Goal: Transaction & Acquisition: Book appointment/travel/reservation

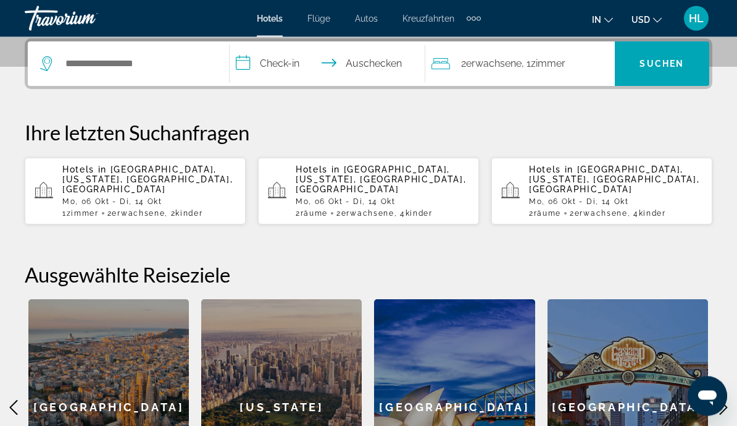
scroll to position [260, 0]
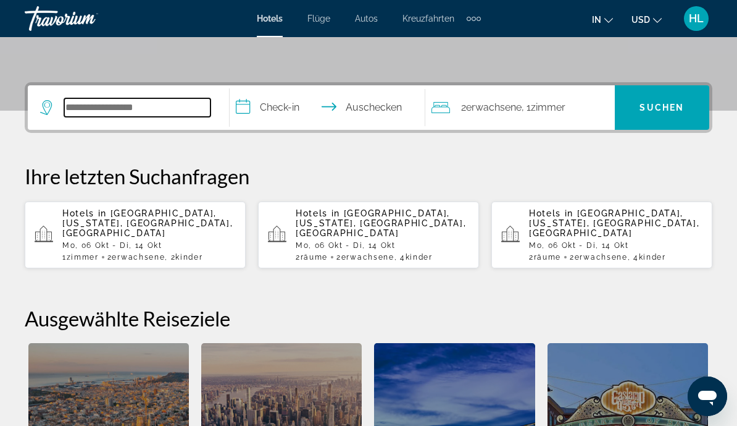
click at [124, 115] on input "Such-Widget" at bounding box center [137, 107] width 146 height 19
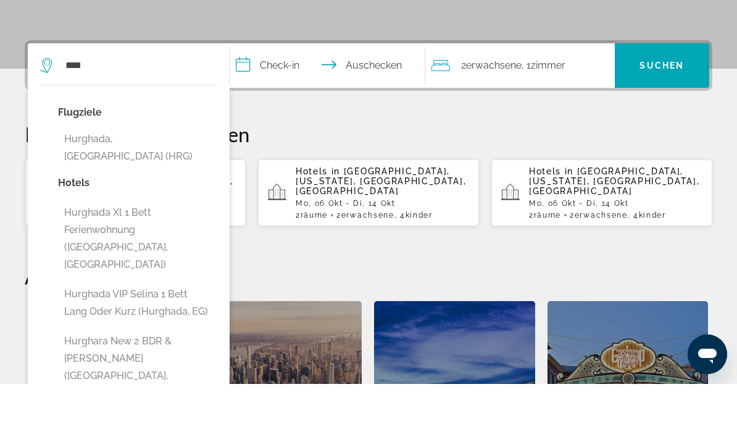
click at [129, 169] on button "Hurghada, [GEOGRAPHIC_DATA] (HRG)" at bounding box center [137, 189] width 159 height 41
type input "**********"
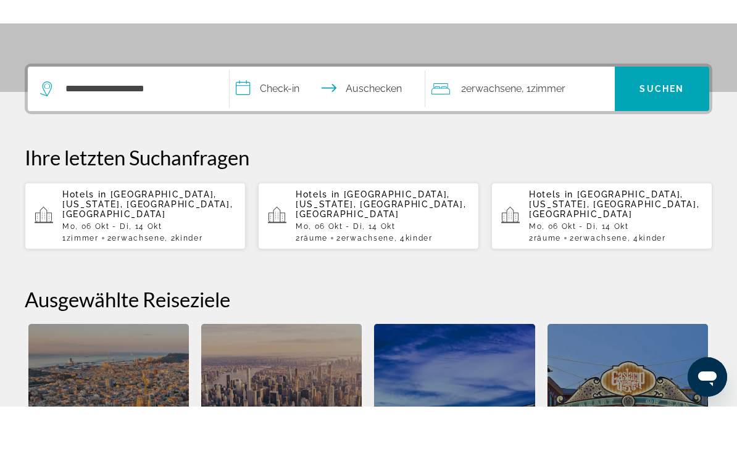
scroll to position [302, 0]
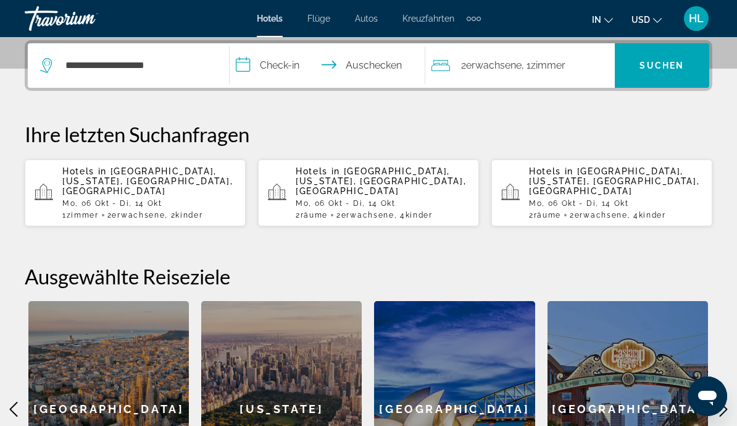
click at [296, 62] on input "**********" at bounding box center [330, 67] width 201 height 48
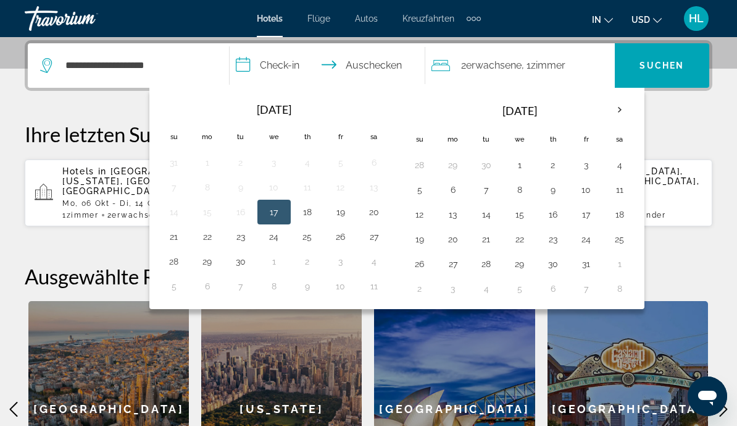
click at [458, 195] on button "6" at bounding box center [453, 189] width 20 height 17
click at [490, 214] on button "14" at bounding box center [487, 214] width 20 height 17
type input "**********"
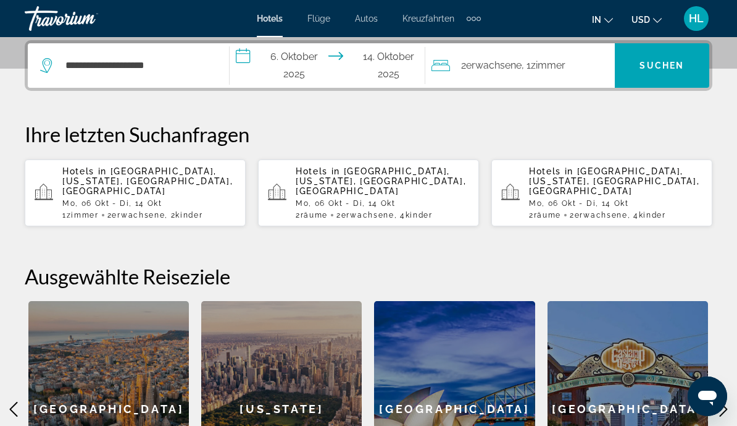
click at [542, 70] on span "Zimmer" at bounding box center [548, 65] width 35 height 12
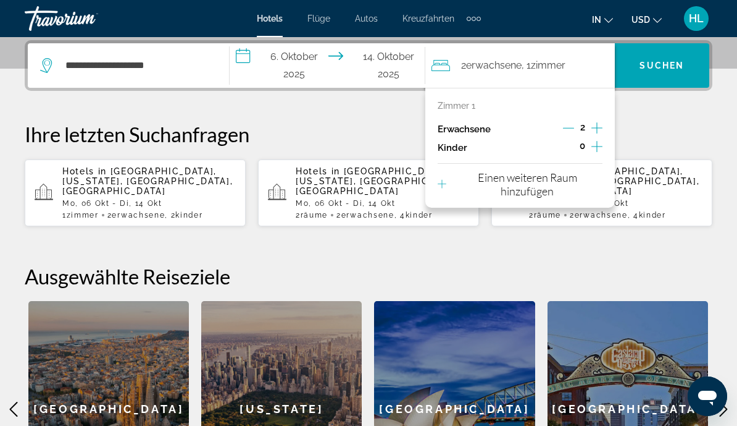
click at [597, 148] on icon "Untergeordnete Elemente inkrementieren" at bounding box center [597, 146] width 11 height 11
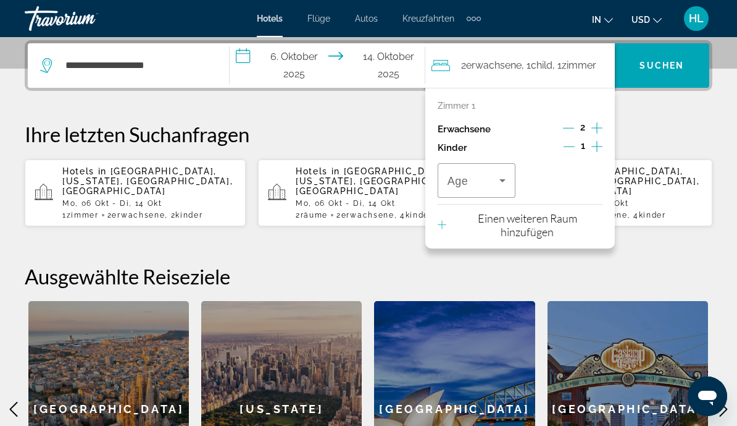
click at [599, 146] on icon "Untergeordnete Elemente inkrementieren" at bounding box center [597, 146] width 11 height 15
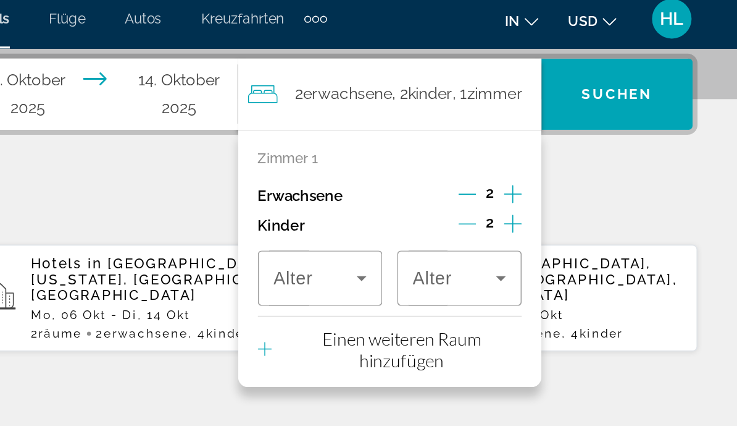
click at [592, 139] on icon "Untergeordnete Elemente inkrementieren" at bounding box center [597, 146] width 11 height 15
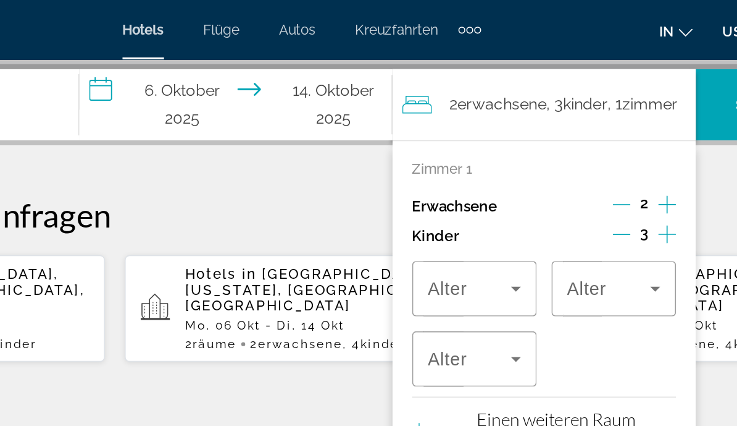
click at [592, 147] on icon "Untergeordnete Elemente inkrementieren" at bounding box center [597, 146] width 11 height 15
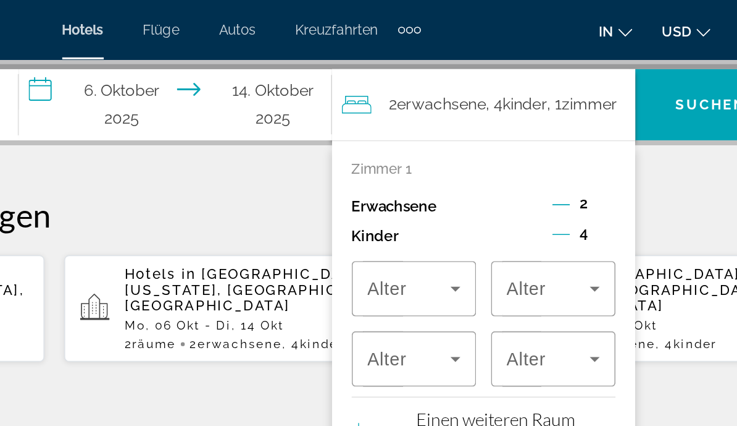
click at [448, 185] on span "Reisende: 2 Erwachsene, 4 Kinder" at bounding box center [474, 180] width 52 height 15
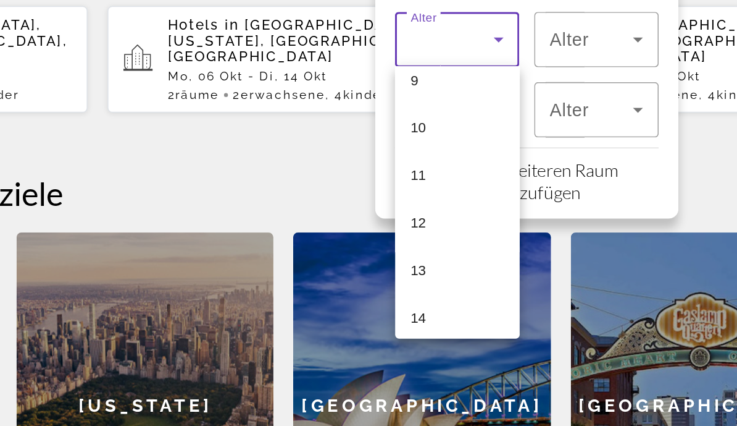
scroll to position [279, 0]
click at [438, 274] on mat-option "12" at bounding box center [477, 289] width 78 height 30
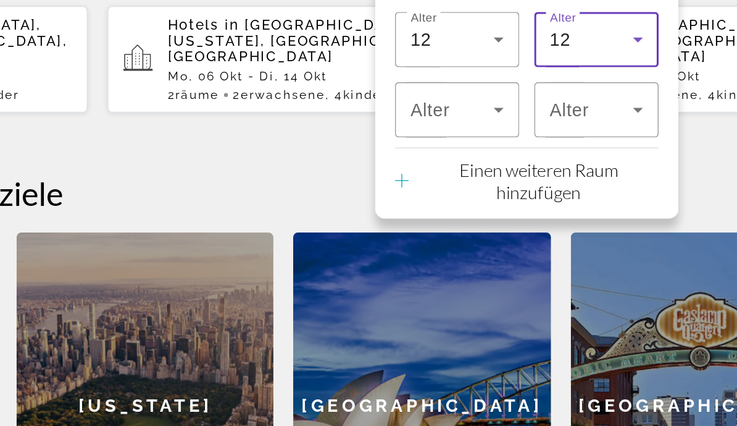
click at [582, 167] on icon "Reisende: 2 Erwachsene, 4 Kinder" at bounding box center [589, 174] width 15 height 15
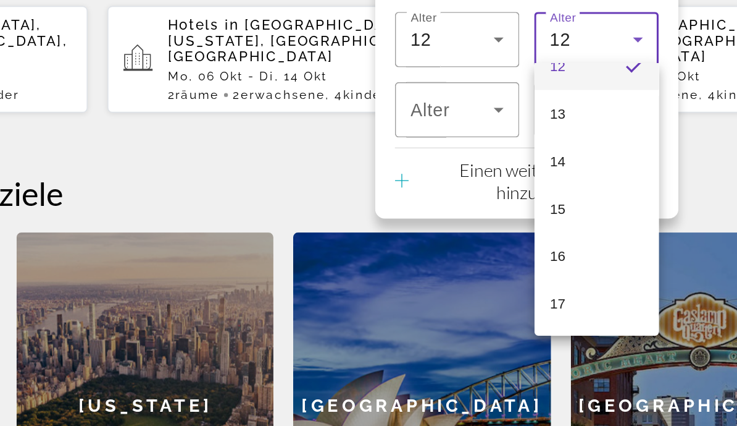
scroll to position [374, 0]
click at [525, 325] on mat-option "17" at bounding box center [564, 340] width 78 height 30
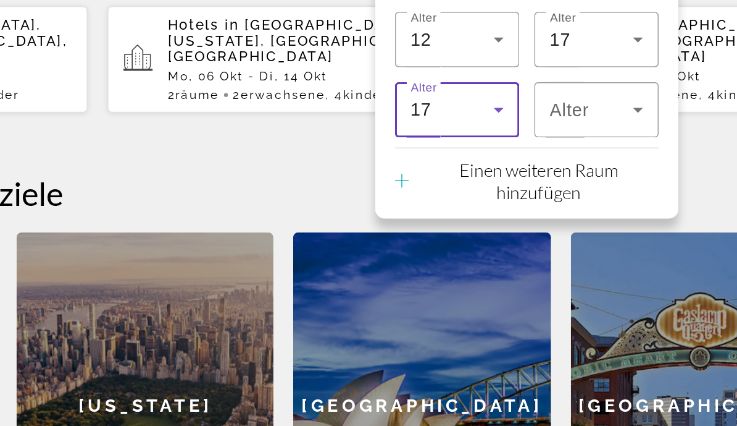
click at [500, 217] on icon "Reisende: 2 Erwachsene, 4 Kinder" at bounding box center [503, 218] width 6 height 3
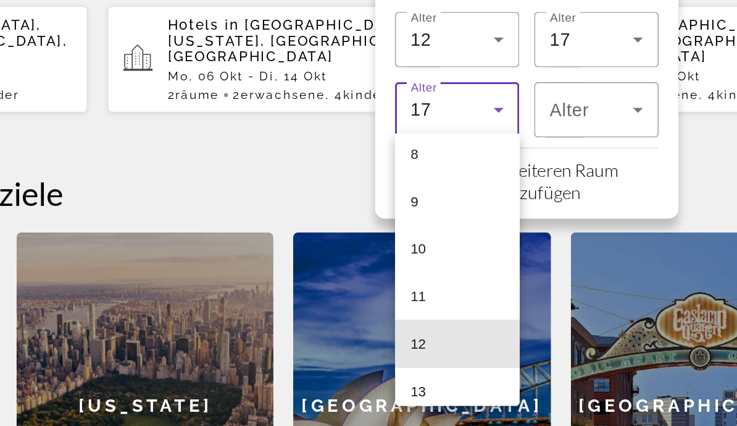
scroll to position [244, 0]
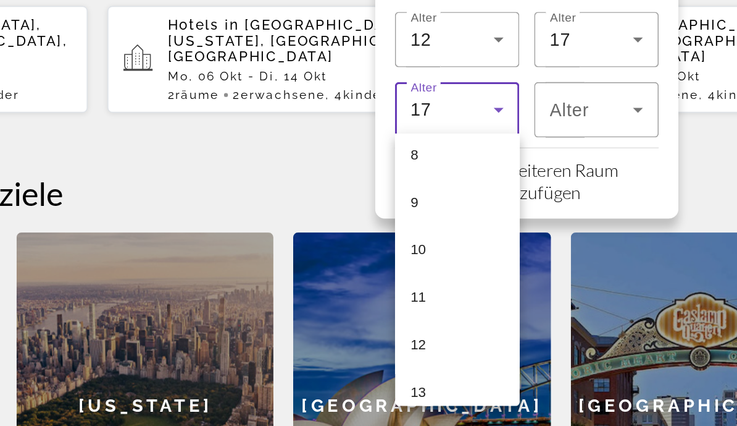
click at [438, 291] on mat-option "10" at bounding box center [477, 306] width 78 height 30
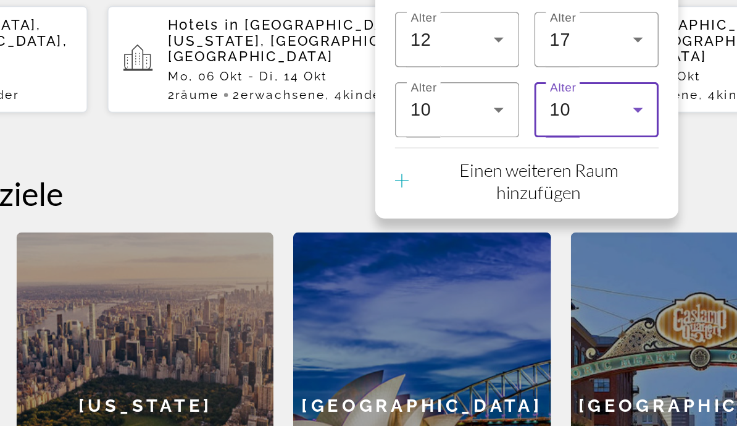
click at [587, 217] on icon "Reisende: 2 Erwachsene, 4 Kinder" at bounding box center [590, 218] width 6 height 3
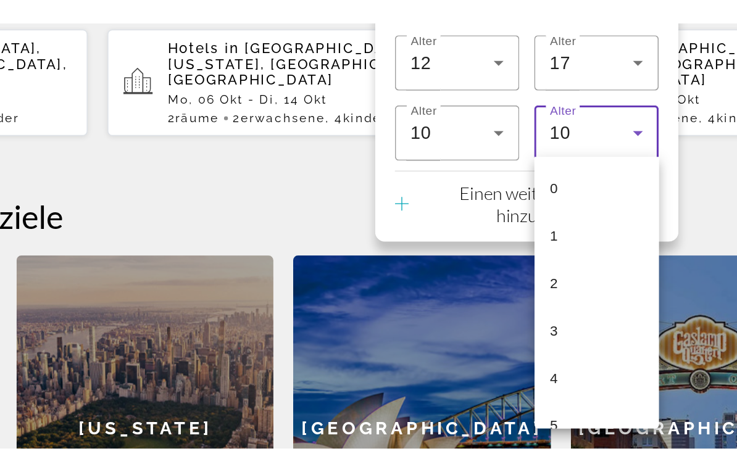
scroll to position [161, 0]
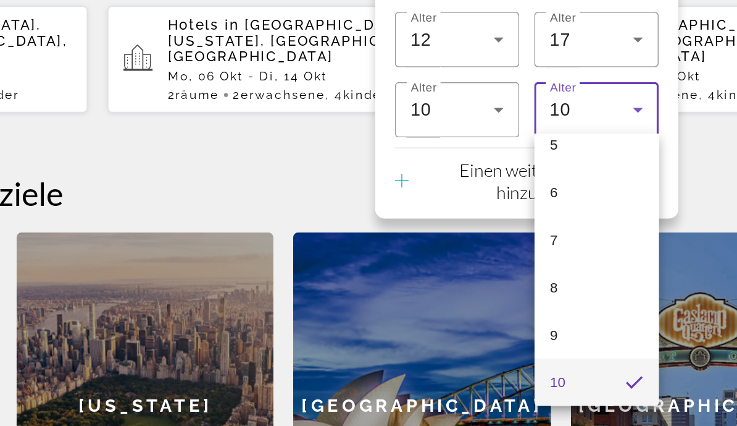
click at [446, 94] on div at bounding box center [368, 213] width 737 height 426
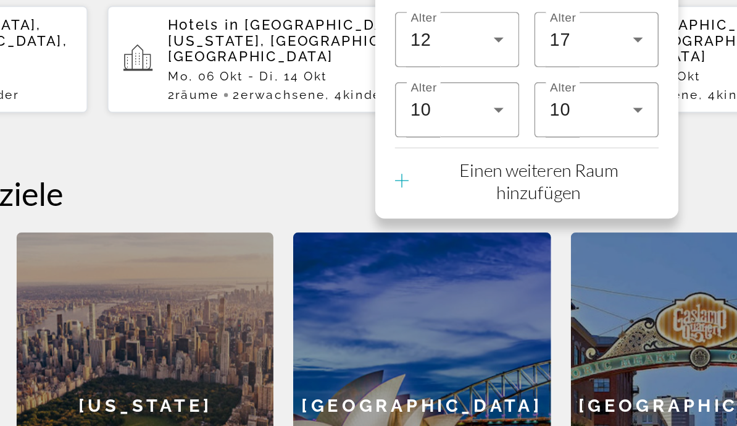
click at [453, 249] on p "Einen weiteren Raum hinzufügen" at bounding box center [527, 262] width 149 height 27
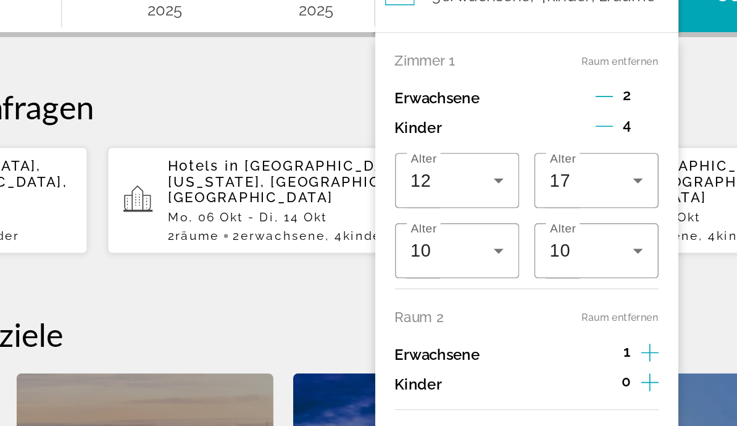
click at [563, 117] on icon "Dekrementierung Erwachsene" at bounding box center [568, 122] width 11 height 11
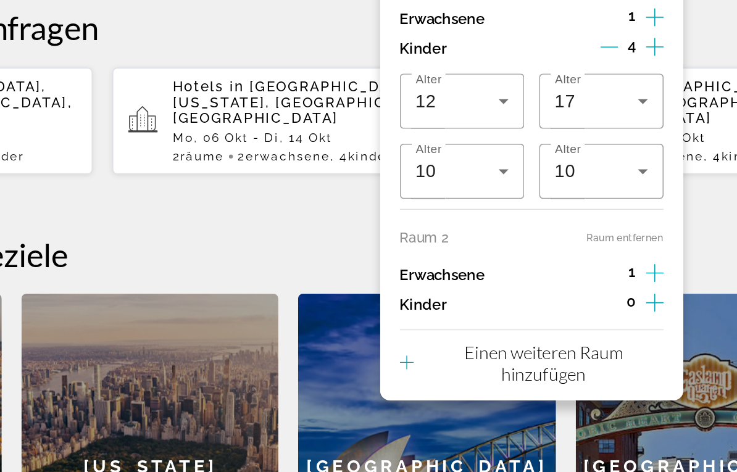
click at [447, 258] on h2 "Ausgewählte Reiseziele" at bounding box center [369, 270] width 688 height 25
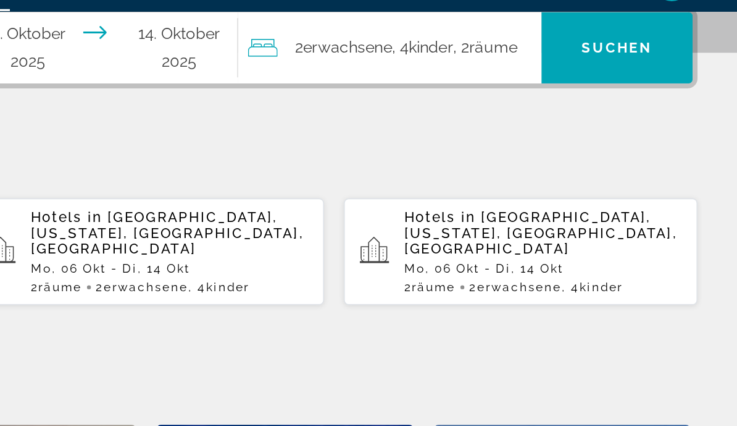
click at [615, 45] on span "Such-Widget" at bounding box center [662, 60] width 94 height 30
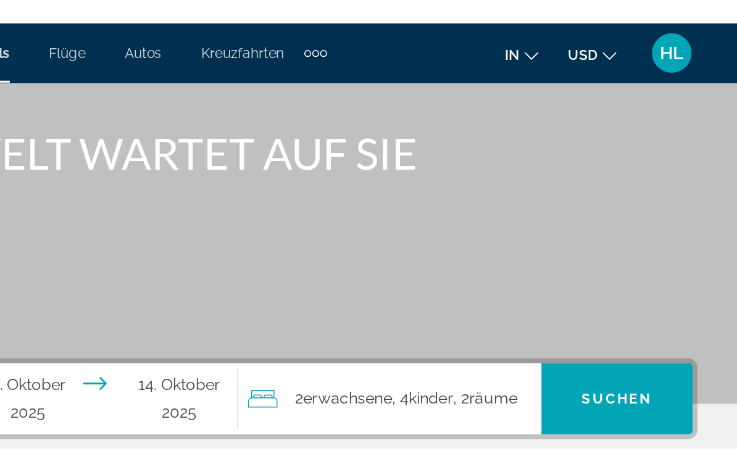
scroll to position [98, 0]
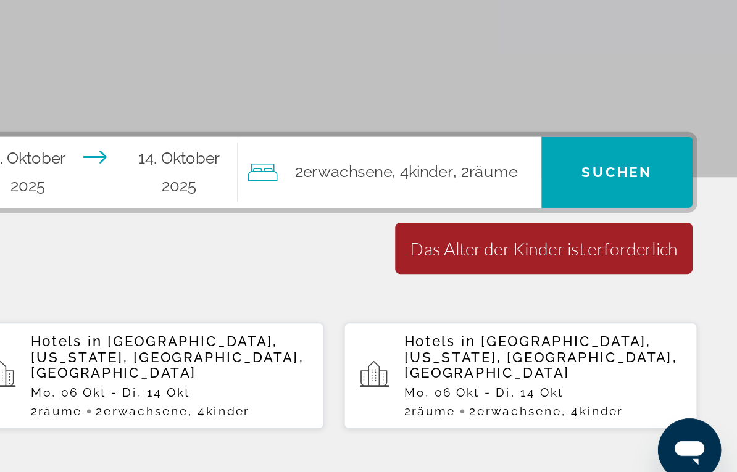
click at [560, 263] on font ", 2" at bounding box center [565, 269] width 10 height 12
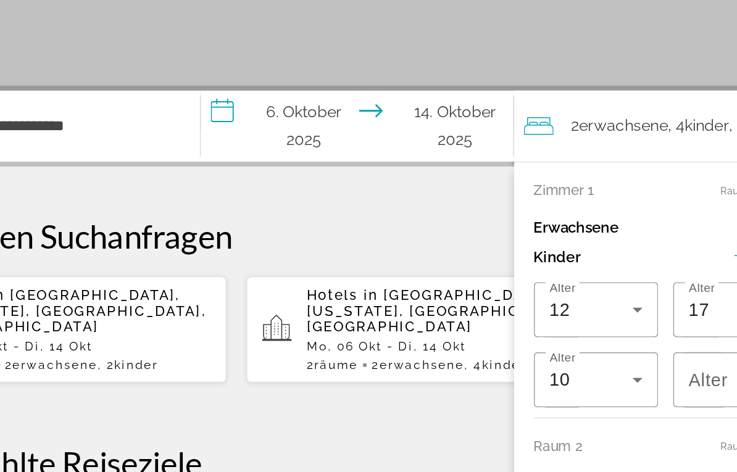
scroll to position [134, 0]
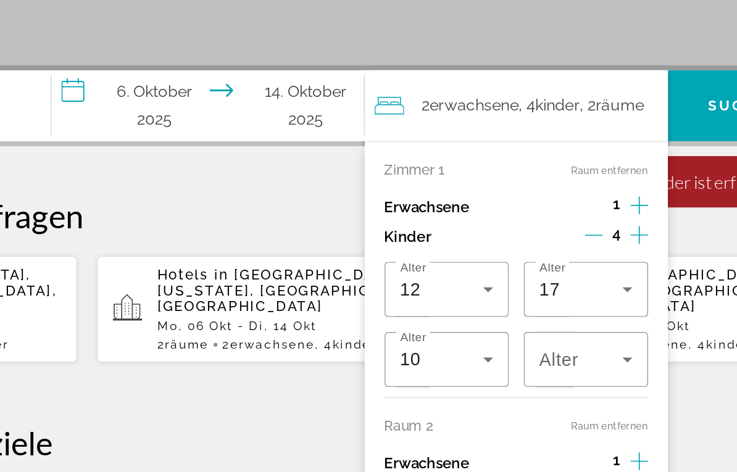
click at [582, 385] on icon "Reisende: 2 Erwachsene, 4 Kinder" at bounding box center [589, 392] width 15 height 15
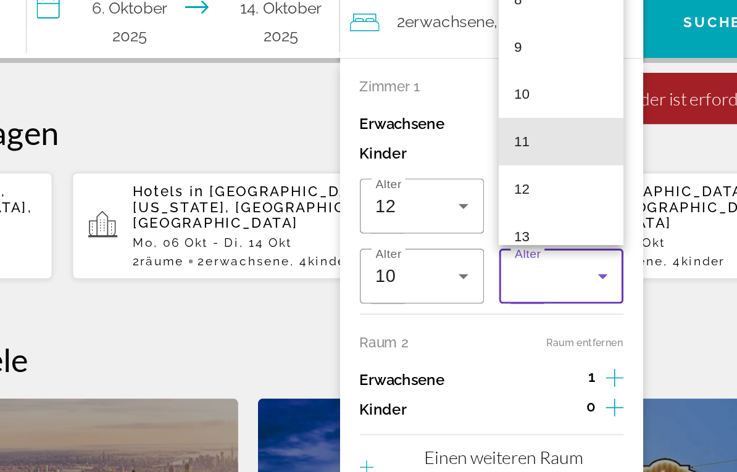
scroll to position [240, 0]
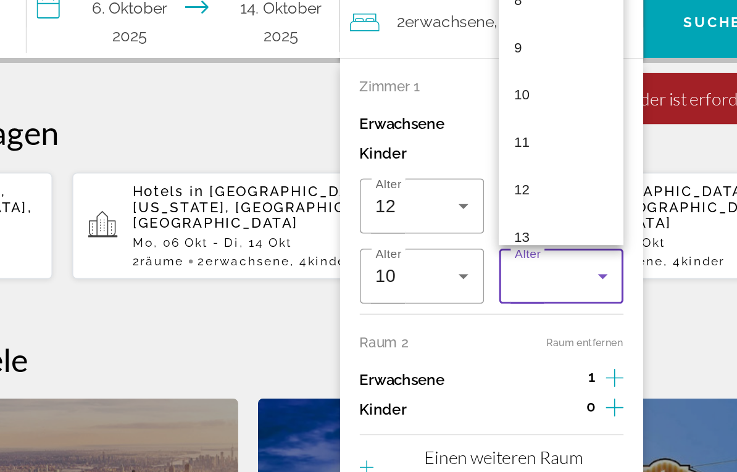
click at [525, 212] on mat-option "10" at bounding box center [564, 227] width 78 height 30
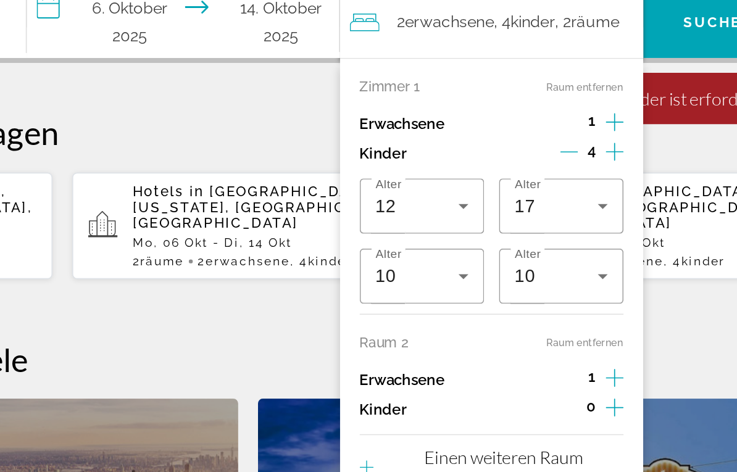
click at [428, 380] on h2 "Ausgewählte Reiseziele" at bounding box center [369, 392] width 688 height 25
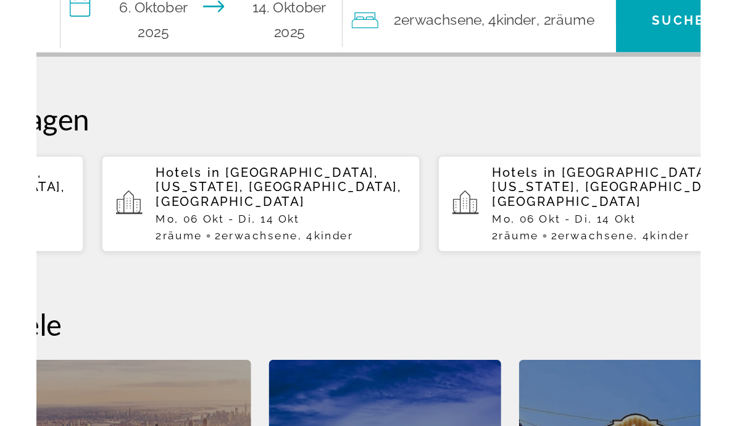
scroll to position [196, 0]
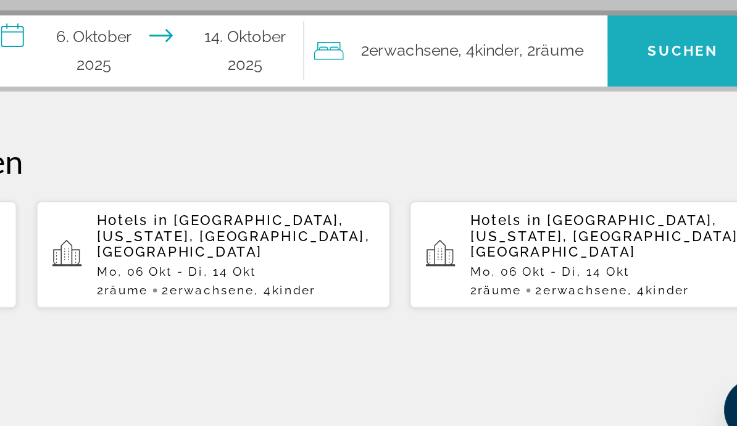
click at [615, 157] on span "Such-Widget" at bounding box center [662, 172] width 94 height 30
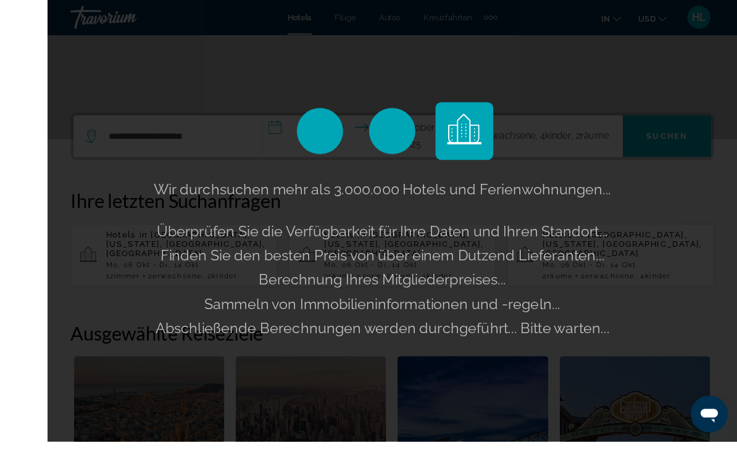
scroll to position [213, 0]
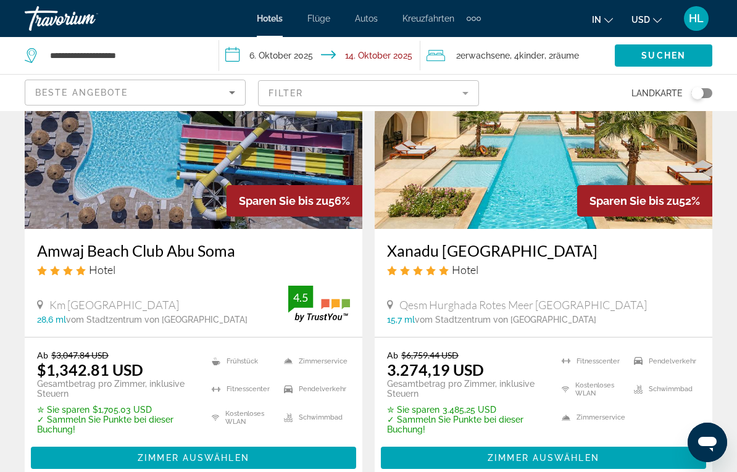
scroll to position [180, 0]
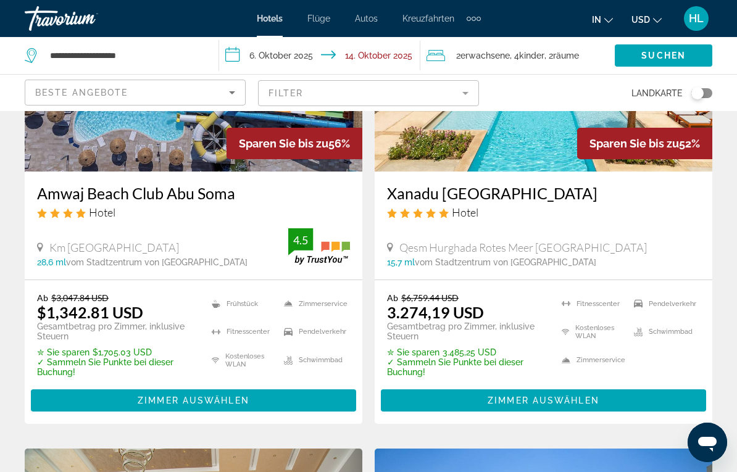
click at [209, 395] on span "Zimmer auswählen" at bounding box center [194, 401] width 112 height 10
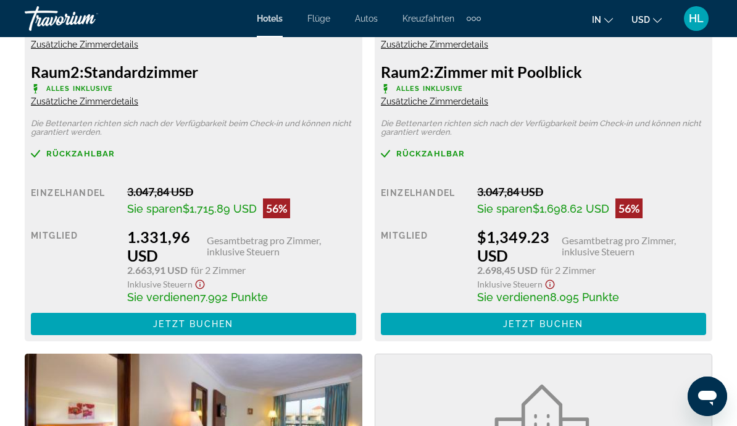
scroll to position [2119, 0]
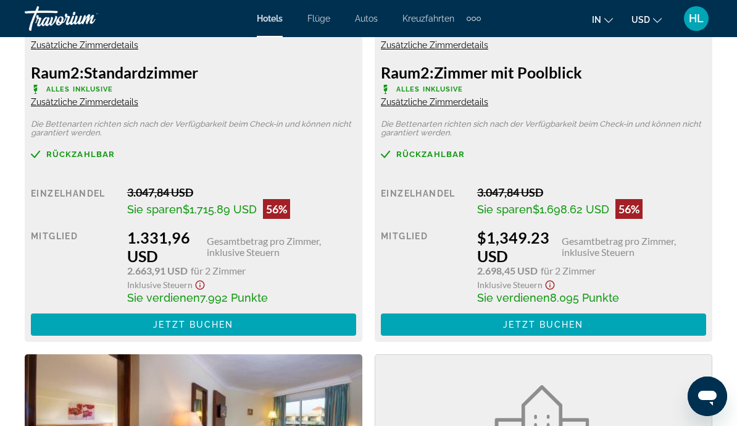
click at [583, 319] on span "Jetzt buchen" at bounding box center [543, 324] width 80 height 10
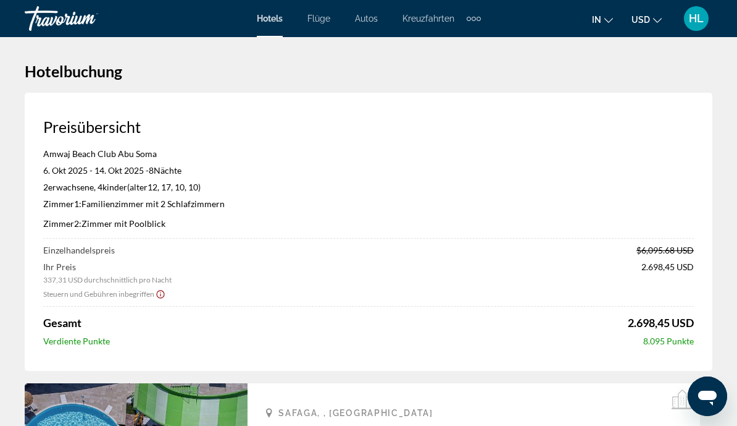
click at [649, 17] on span "USD" at bounding box center [641, 20] width 19 height 10
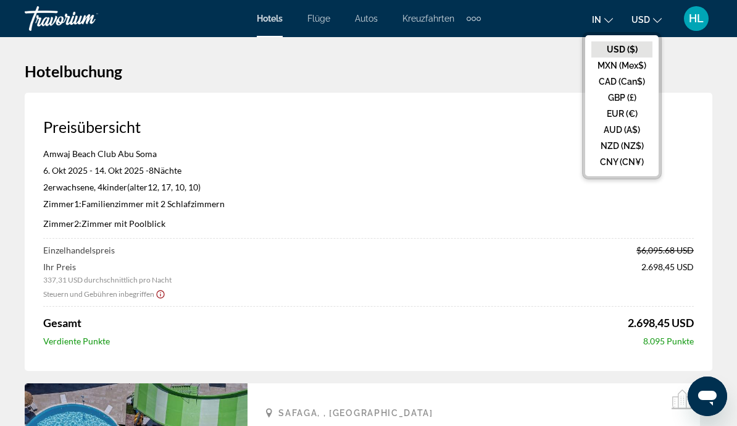
click at [626, 117] on button "EUR (€)" at bounding box center [622, 114] width 61 height 16
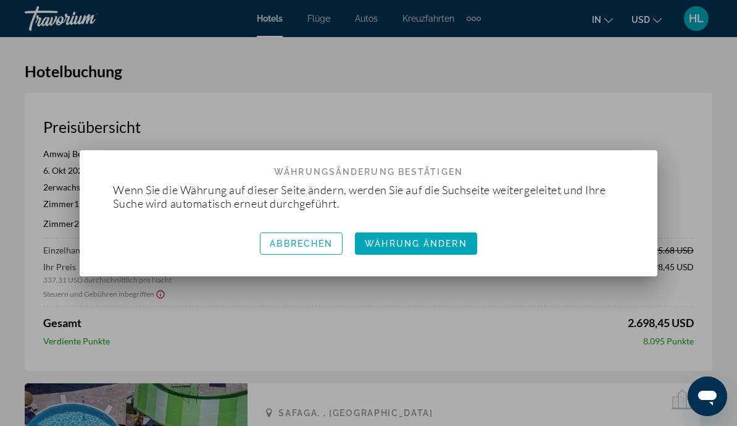
click at [410, 254] on span "button" at bounding box center [416, 243] width 122 height 30
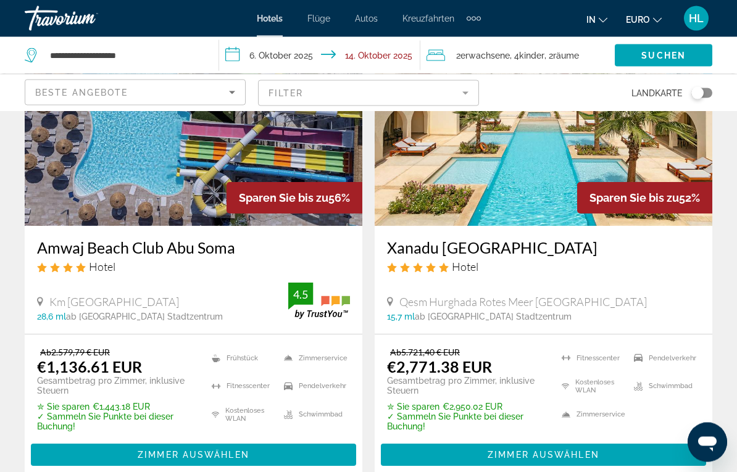
scroll to position [127, 0]
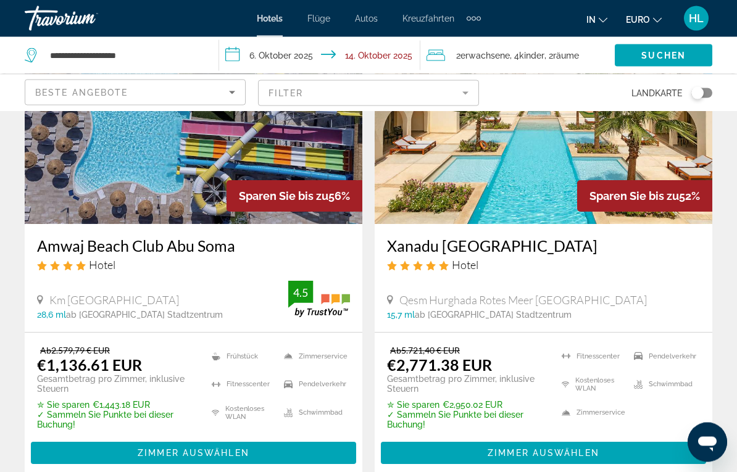
click at [208, 395] on span "Hauptinhalt" at bounding box center [193, 454] width 325 height 30
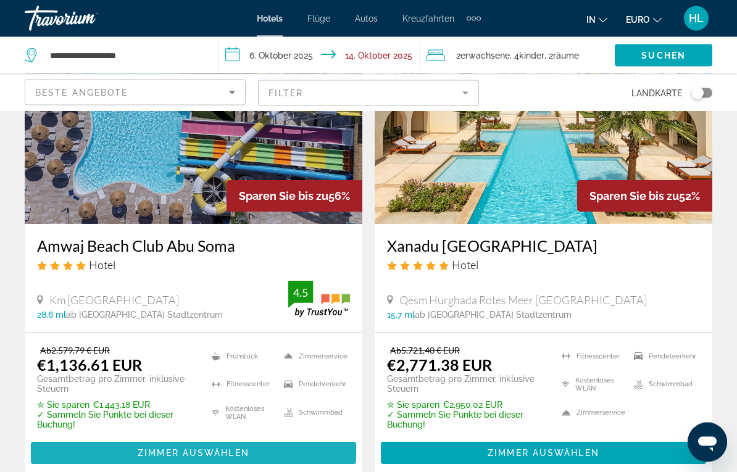
scroll to position [128, 0]
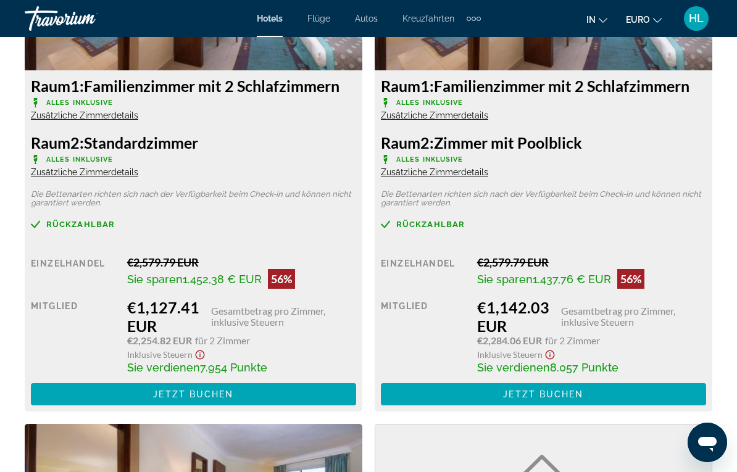
scroll to position [2052, 0]
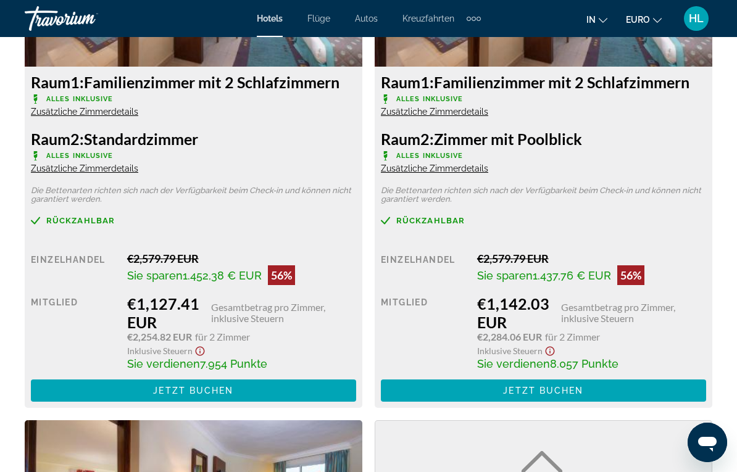
click at [532, 389] on span "Jetzt buchen" at bounding box center [543, 391] width 80 height 10
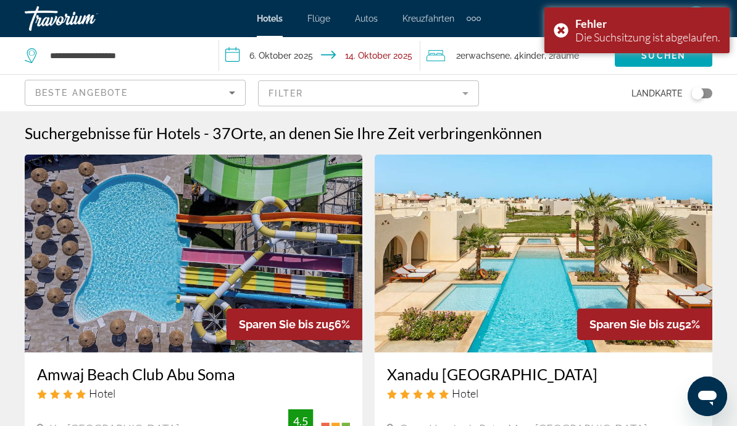
click at [116, 97] on span "Beste Angebote" at bounding box center [81, 93] width 93 height 10
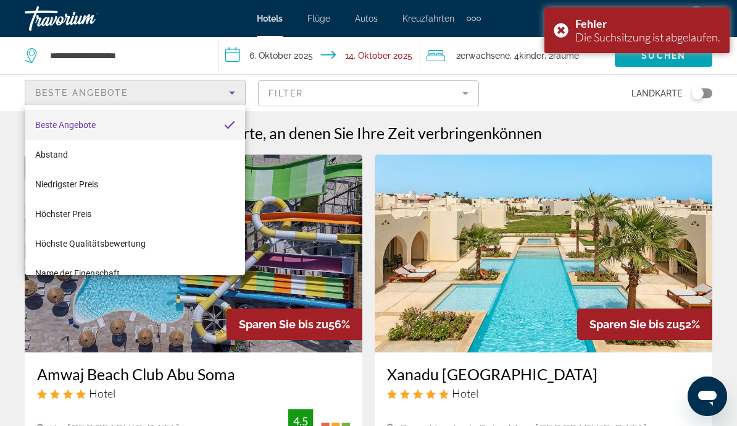
click at [593, 92] on div at bounding box center [368, 213] width 737 height 426
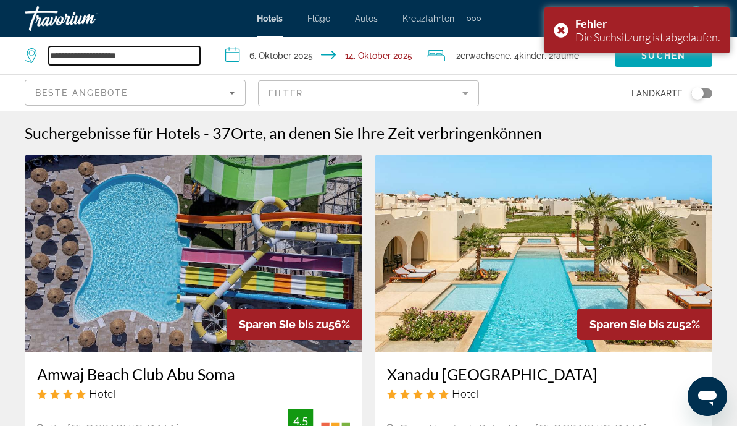
click at [124, 65] on input "**********" at bounding box center [124, 55] width 151 height 19
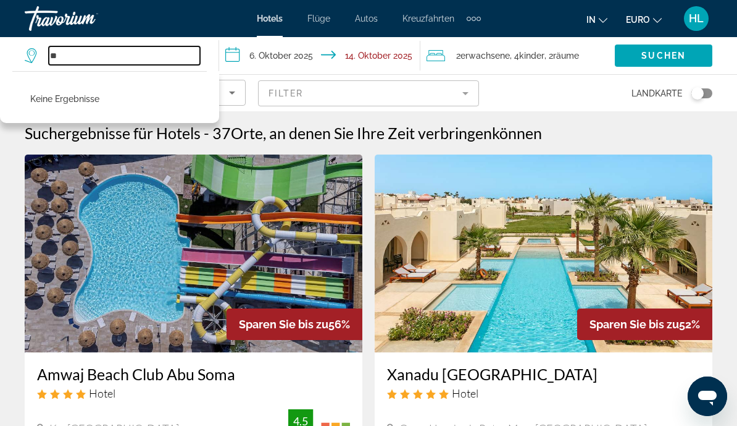
type input "*"
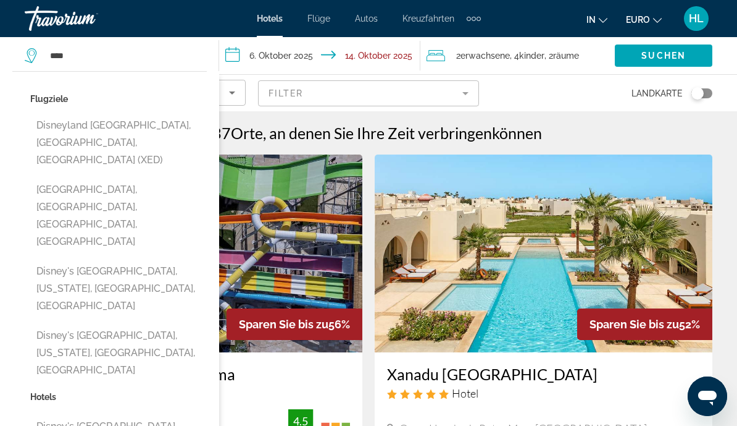
click at [111, 145] on button "Disneyland [GEOGRAPHIC_DATA], [GEOGRAPHIC_DATA], [GEOGRAPHIC_DATA] (XED)" at bounding box center [118, 143] width 177 height 58
type input "**********"
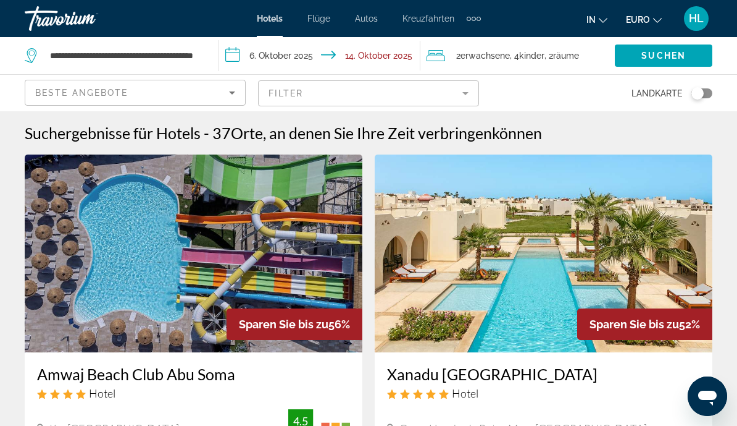
click at [364, 56] on input "**********" at bounding box center [322, 57] width 206 height 41
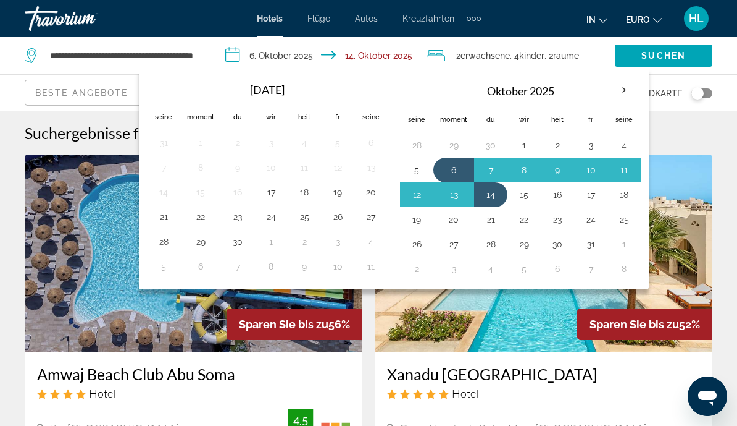
click at [529, 171] on button "8" at bounding box center [524, 169] width 20 height 17
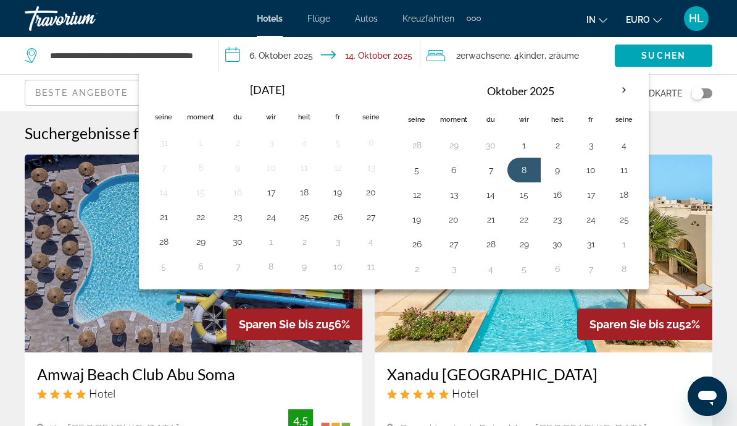
click at [451, 173] on button "6" at bounding box center [453, 169] width 27 height 17
type input "**********"
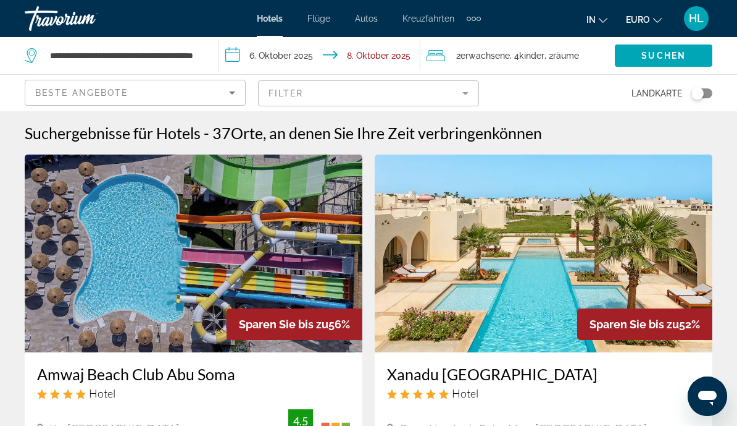
click at [660, 57] on span "Suchen" at bounding box center [664, 56] width 44 height 10
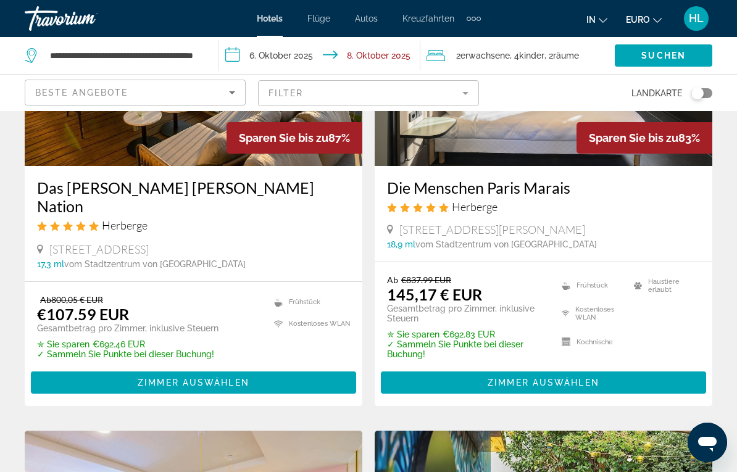
scroll to position [192, 0]
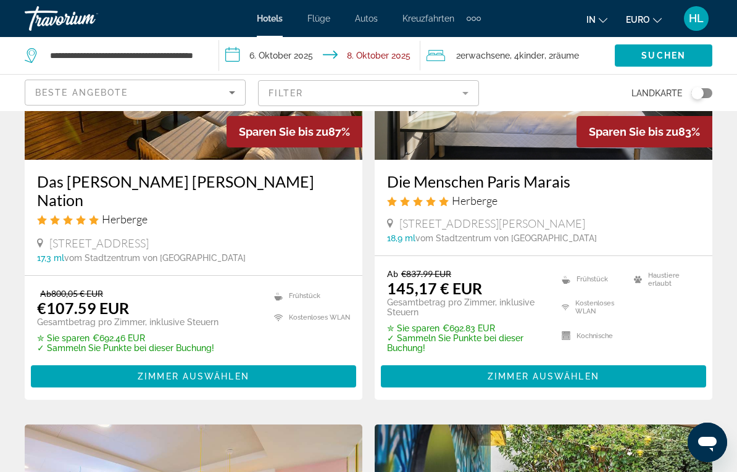
click at [204, 384] on span "Hauptinhalt" at bounding box center [193, 377] width 325 height 30
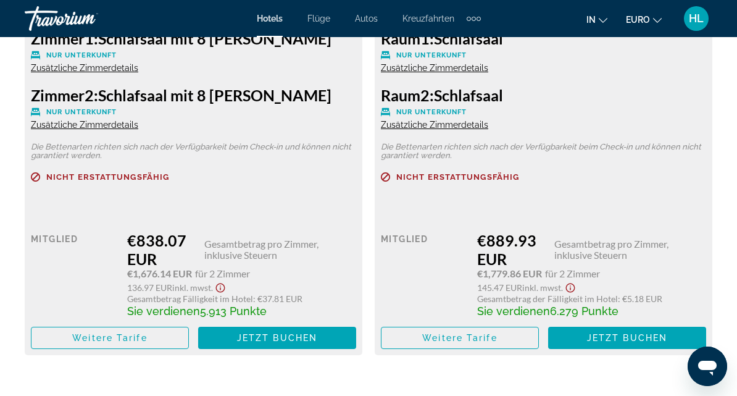
scroll to position [2087, 0]
